Goal: Task Accomplishment & Management: Manage account settings

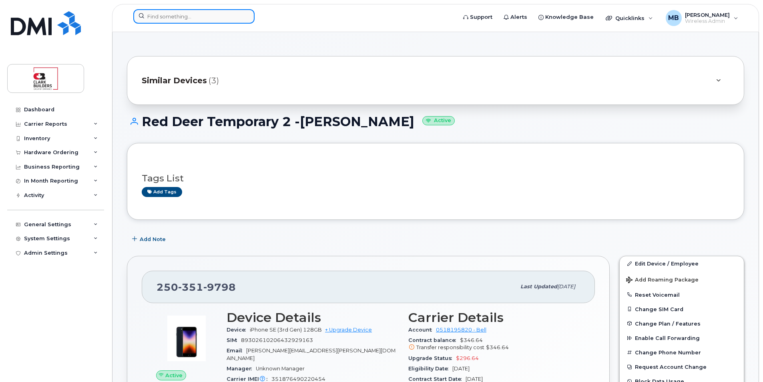
click at [172, 19] on input at bounding box center [193, 16] width 121 height 14
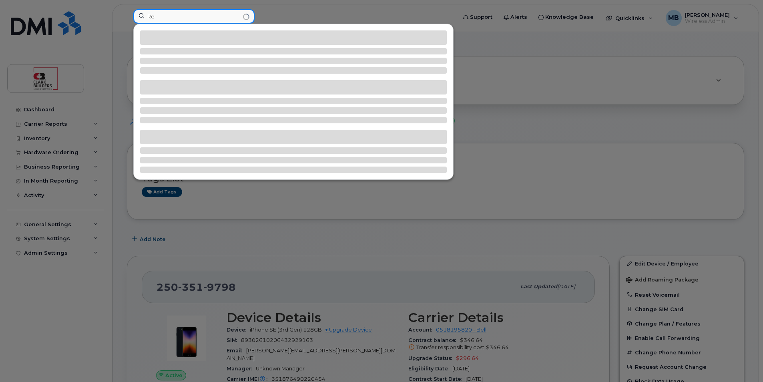
type input "R"
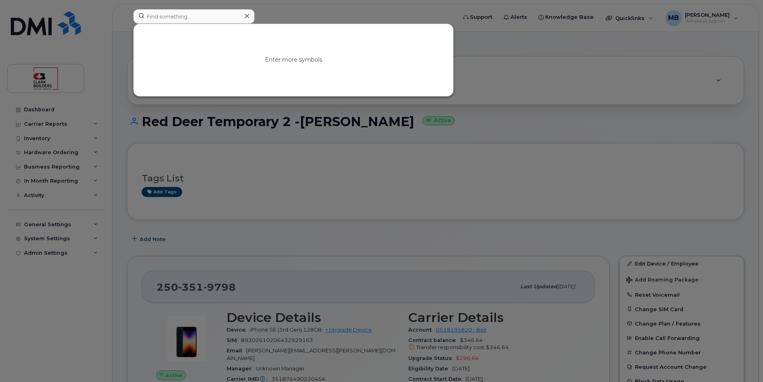
click at [506, 137] on div at bounding box center [381, 191] width 763 height 382
click at [191, 17] on input at bounding box center [193, 16] width 121 height 14
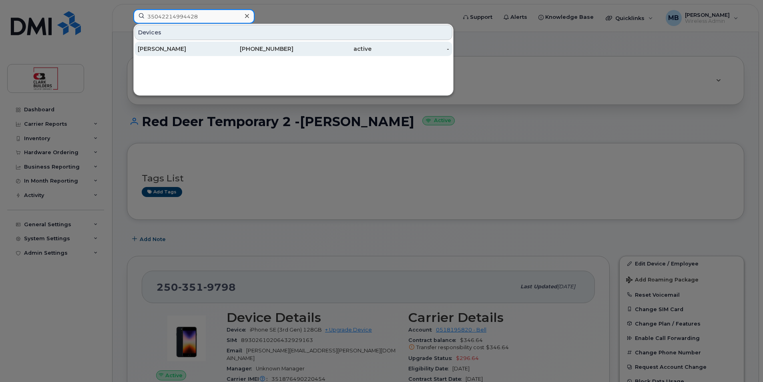
type input "35042214994428"
click at [189, 46] on div "Cole Ross" at bounding box center [177, 49] width 78 height 8
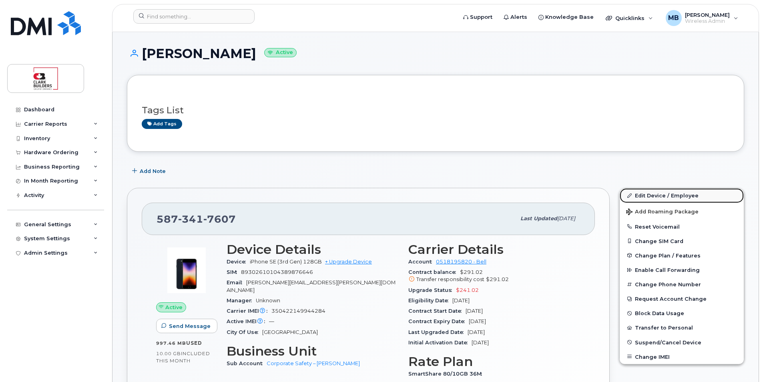
click at [663, 196] on link "Edit Device / Employee" at bounding box center [682, 195] width 124 height 14
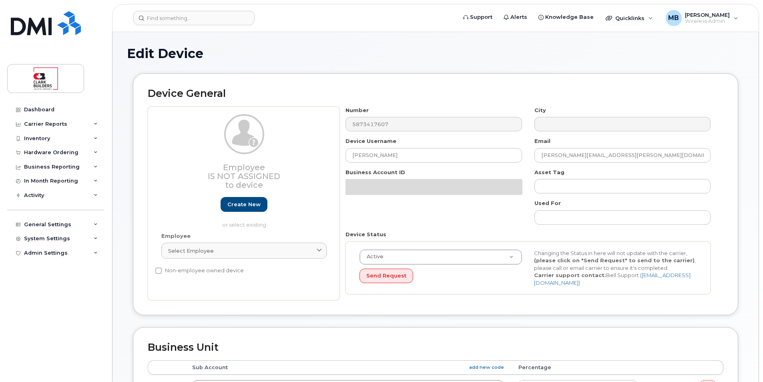
select select "283021"
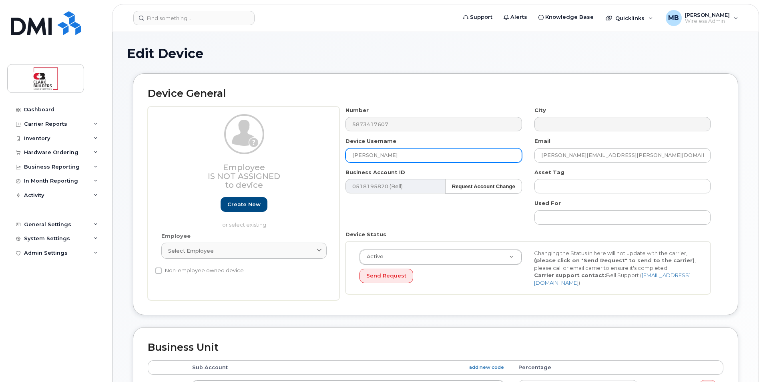
click at [394, 156] on input "Cole Ross" at bounding box center [433, 155] width 176 height 14
click at [392, 156] on input "[PERSON_NAME]" at bounding box center [433, 155] width 176 height 14
click at [386, 155] on input "[PERSON_NAME]" at bounding box center [433, 155] width 176 height 14
drag, startPoint x: 397, startPoint y: 155, endPoint x: 313, endPoint y: 155, distance: 84.1
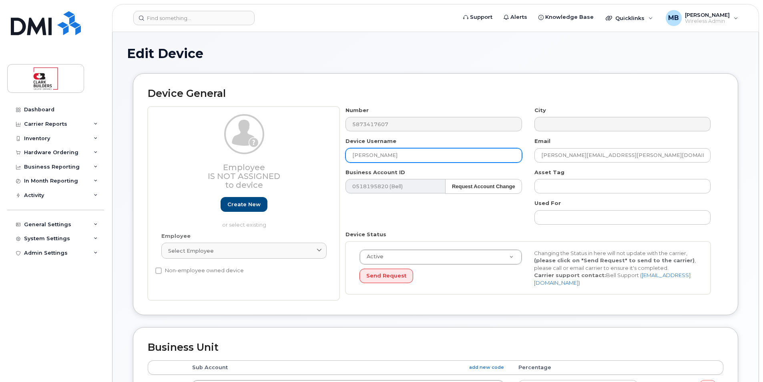
click at [313, 155] on div "Employee Is not assigned to device Create new or select existing Employee Selec…" at bounding box center [436, 203] width 576 height 194
click at [454, 163] on div "Number 5873417607 City Device Username Email cole.ross@clarkbuilders.com Busine…" at bounding box center [527, 203] width 377 height 194
drag, startPoint x: 454, startPoint y: 163, endPoint x: 446, endPoint y: 157, distance: 9.1
click at [446, 157] on input "text" at bounding box center [433, 155] width 176 height 14
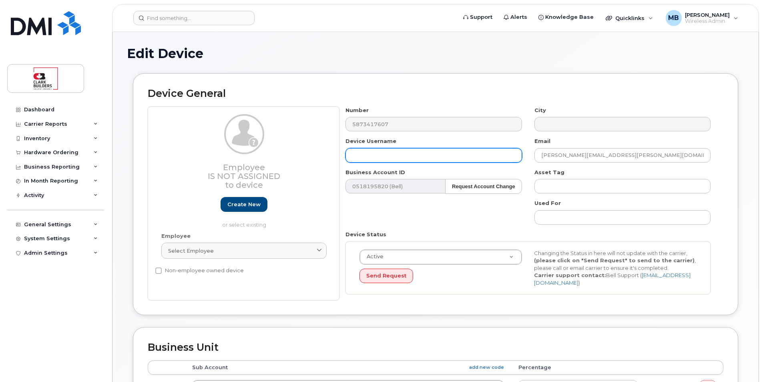
click at [430, 153] on input "text" at bounding box center [433, 155] width 176 height 14
click at [426, 153] on input "text" at bounding box center [433, 155] width 176 height 14
click at [442, 155] on input "Red" at bounding box center [433, 155] width 176 height 14
click at [451, 153] on input "Red" at bounding box center [433, 155] width 176 height 14
click at [400, 154] on input "Red" at bounding box center [433, 155] width 176 height 14
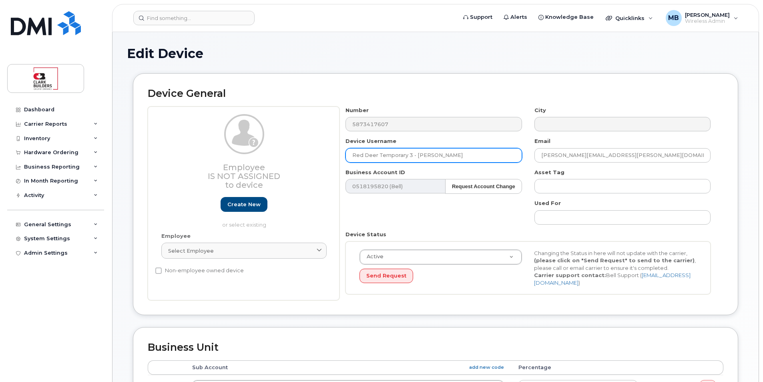
click at [412, 156] on input "Red Deer Temporary 3 - [PERSON_NAME]" at bounding box center [433, 155] width 176 height 14
click at [447, 156] on input "Red Deer Temporary 3 - [PERSON_NAME]" at bounding box center [433, 155] width 176 height 14
type input "Red Deer Temporary 3 - [PERSON_NAME]"
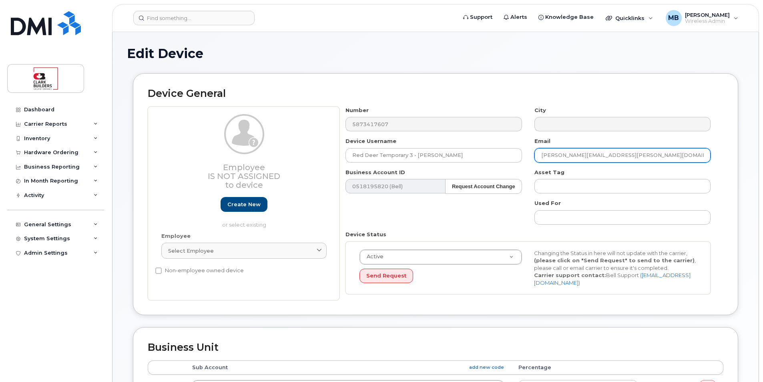
drag, startPoint x: 562, startPoint y: 153, endPoint x: 540, endPoint y: 153, distance: 22.0
click at [540, 153] on input "cole.ross@clarkbuilders.com" at bounding box center [622, 155] width 176 height 14
drag, startPoint x: 570, startPoint y: 153, endPoint x: 551, endPoint y: 153, distance: 19.6
click at [551, 153] on input "Josh Flynns@clarkbuilders.com" at bounding box center [622, 155] width 176 height 14
type input "[PERSON_NAME][EMAIL_ADDRESS][PERSON_NAME][DOMAIN_NAME]"
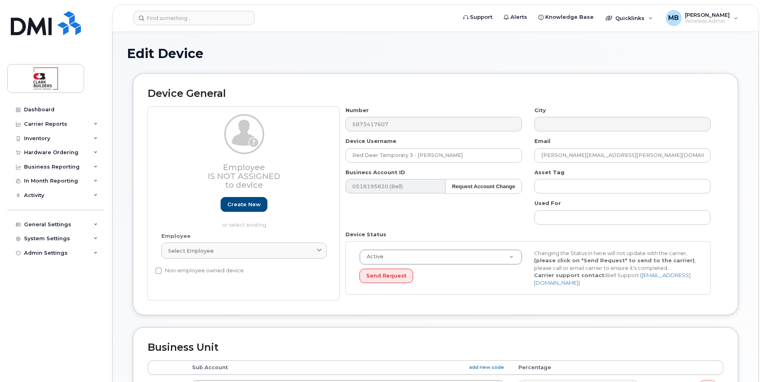
click at [739, 192] on div "Device General Employee Is not assigned to device Create new or select existing…" at bounding box center [435, 200] width 617 height 254
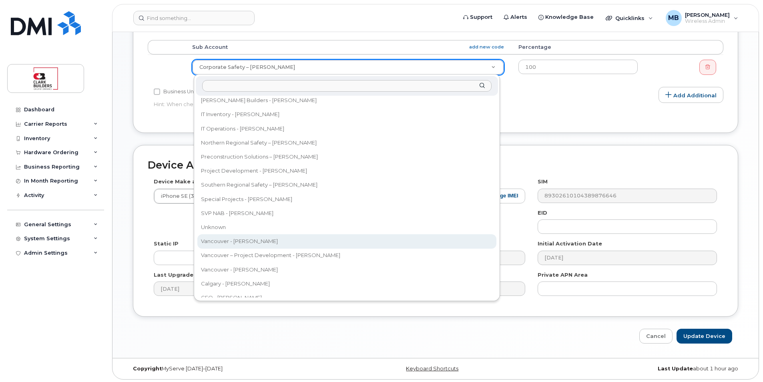
scroll to position [335, 0]
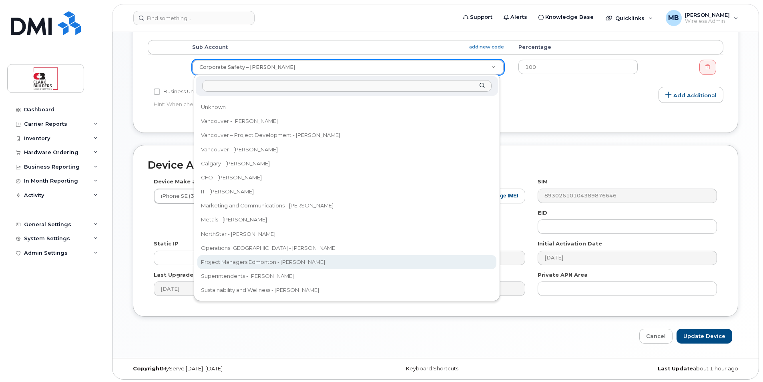
select select "24191"
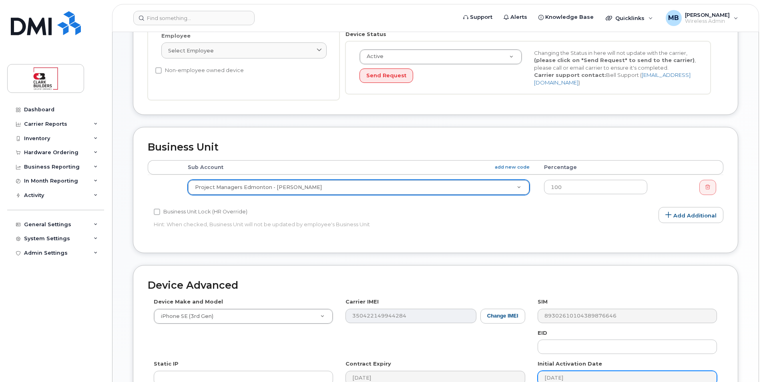
scroll to position [322, 0]
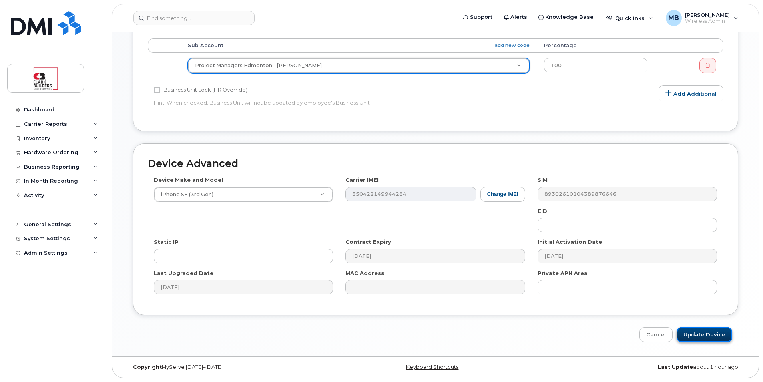
click at [705, 337] on input "Update Device" at bounding box center [705, 334] width 56 height 15
type input "Saving..."
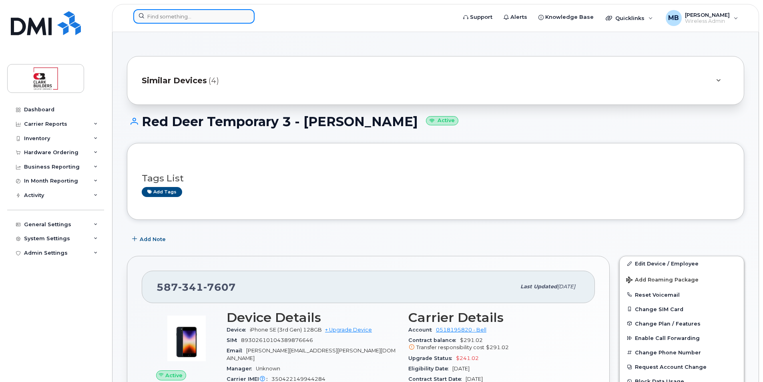
click at [175, 14] on input at bounding box center [193, 16] width 121 height 14
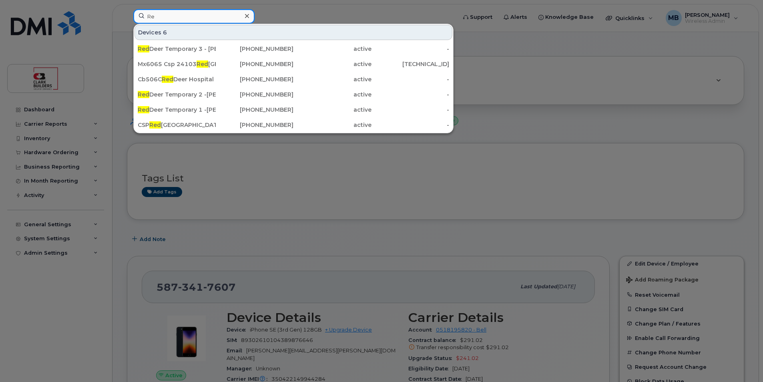
type input "R"
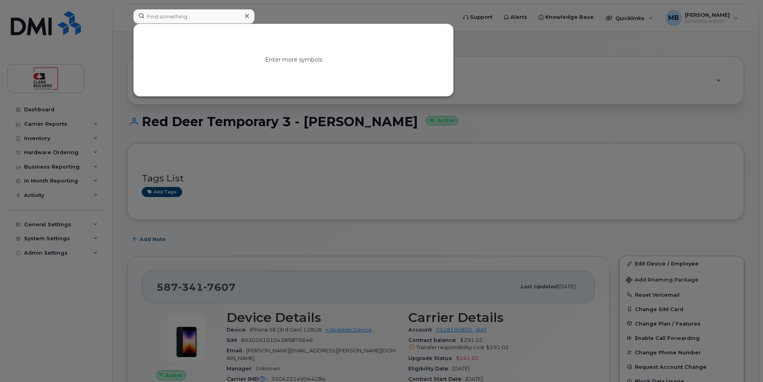
click at [329, 10] on div at bounding box center [381, 191] width 763 height 382
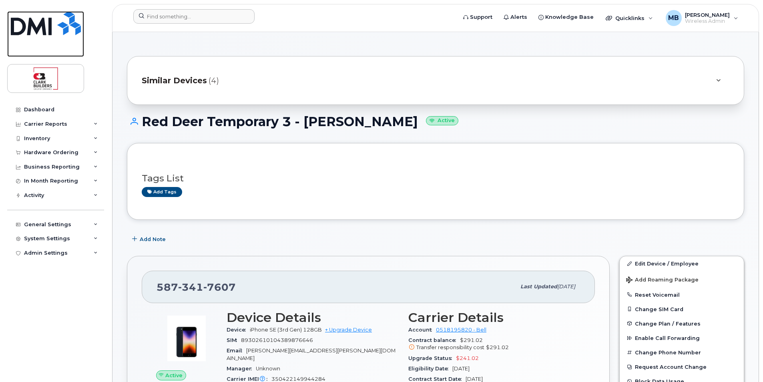
click at [27, 24] on img at bounding box center [46, 23] width 70 height 24
